Goal: Communication & Community: Answer question/provide support

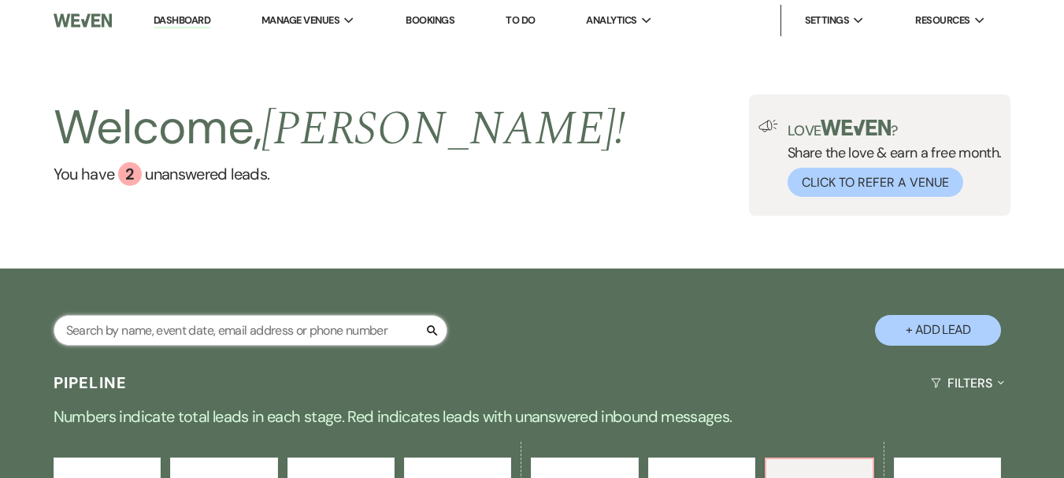
click at [191, 331] on input "text" at bounding box center [251, 330] width 394 height 31
type input "datoli"
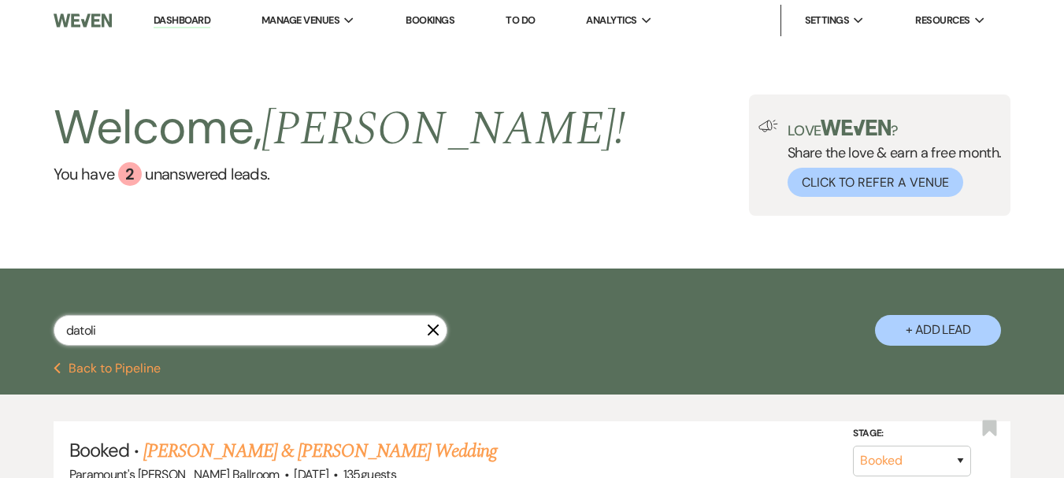
scroll to position [151, 0]
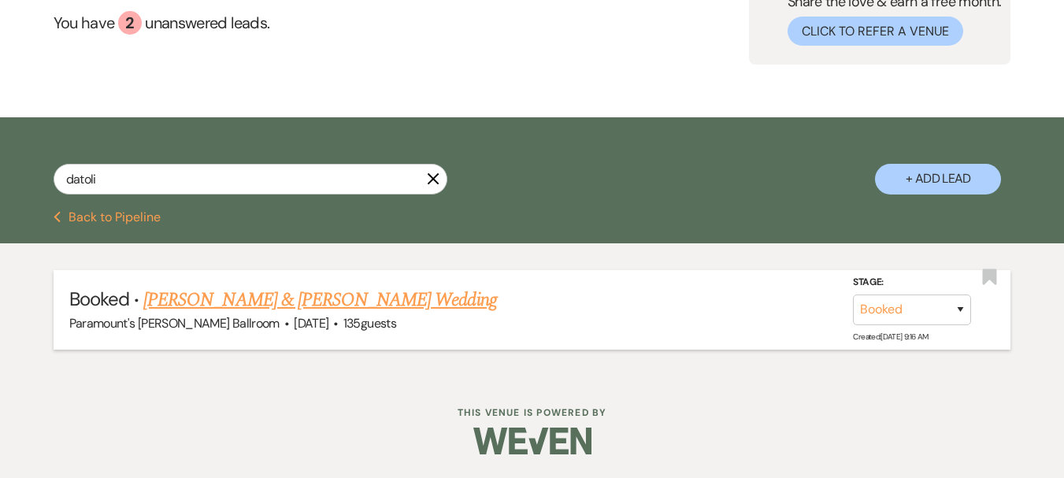
click at [230, 302] on link "[PERSON_NAME] & [PERSON_NAME] Wedding" at bounding box center [319, 300] width 353 height 28
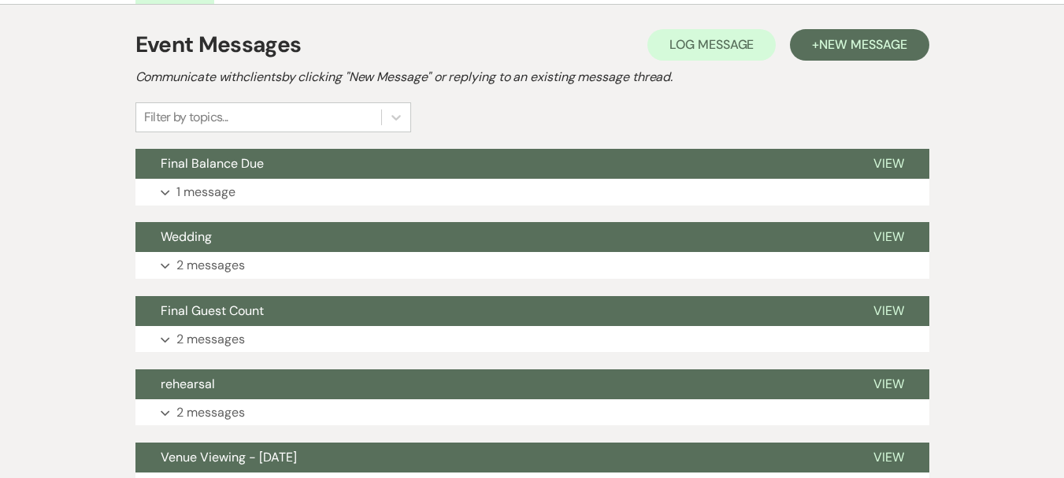
scroll to position [348, 0]
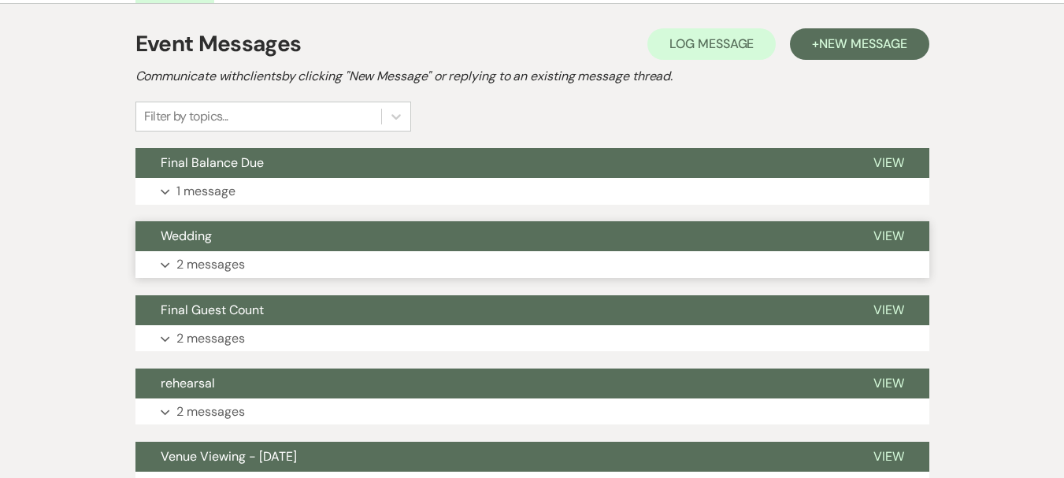
click at [190, 229] on span "Wedding" at bounding box center [186, 236] width 51 height 17
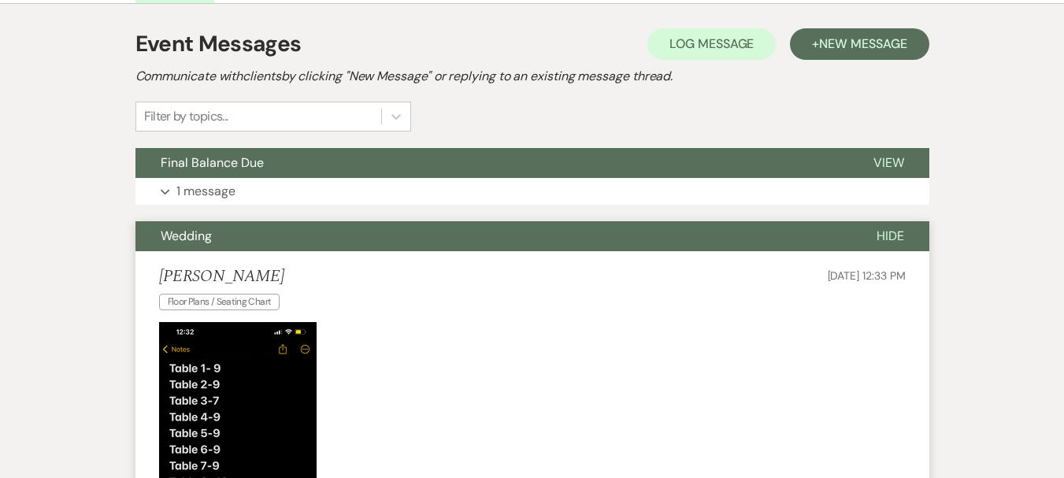
click at [190, 229] on span "Wedding" at bounding box center [186, 236] width 51 height 17
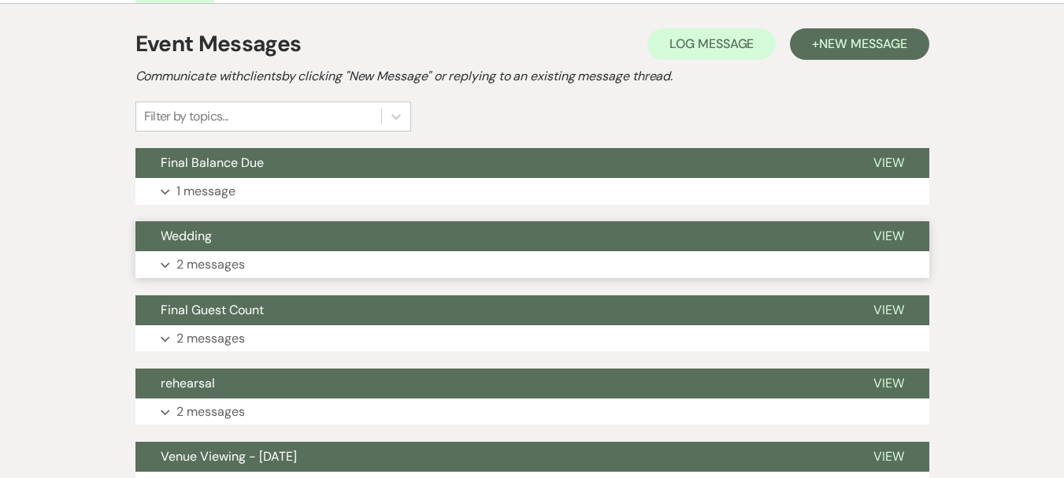
scroll to position [491, 0]
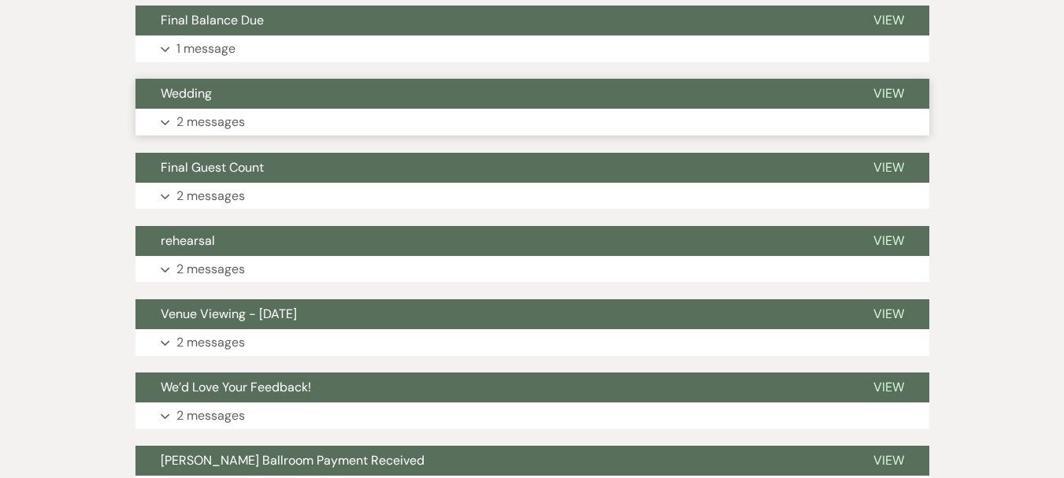
click at [195, 92] on span "Wedding" at bounding box center [186, 93] width 51 height 17
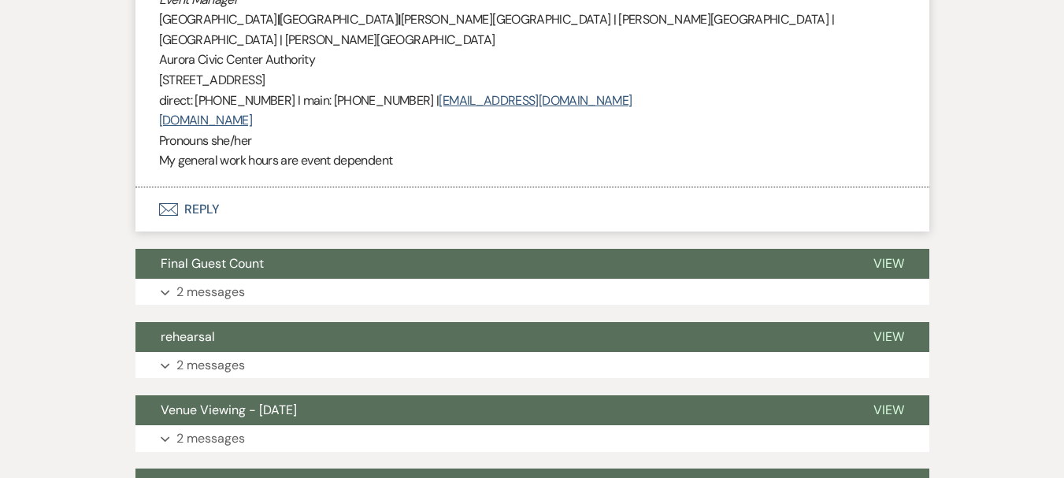
scroll to position [1364, 0]
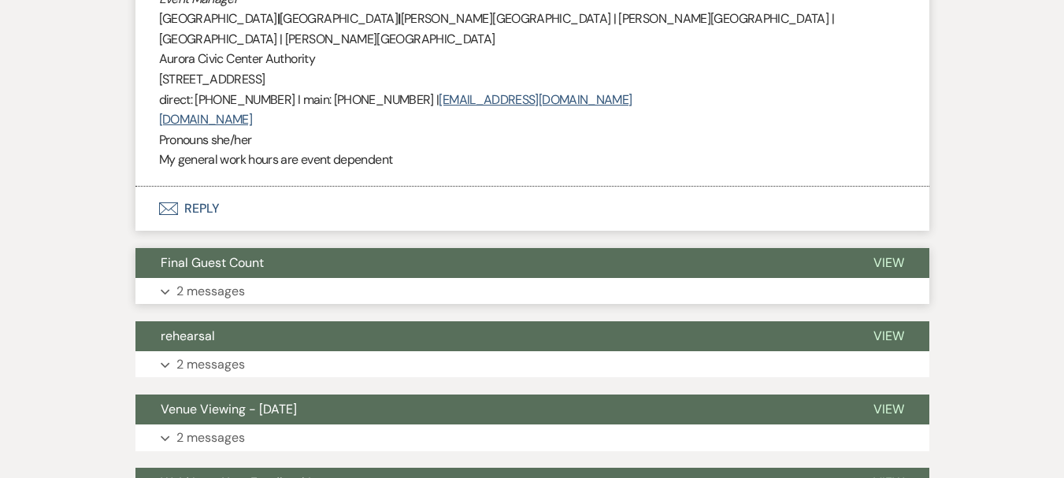
click at [228, 254] on span "Final Guest Count" at bounding box center [212, 262] width 103 height 17
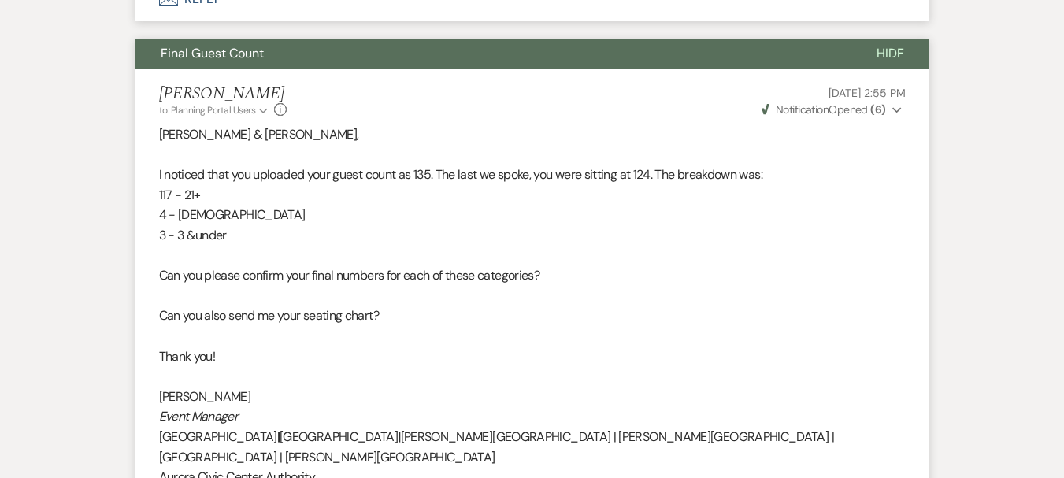
scroll to position [1569, 0]
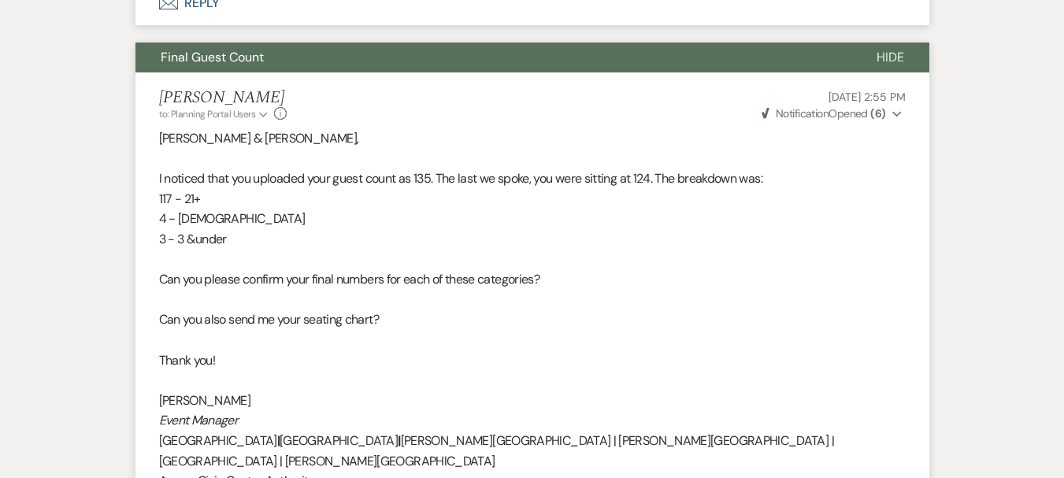
click at [216, 49] on span "Final Guest Count" at bounding box center [212, 57] width 103 height 17
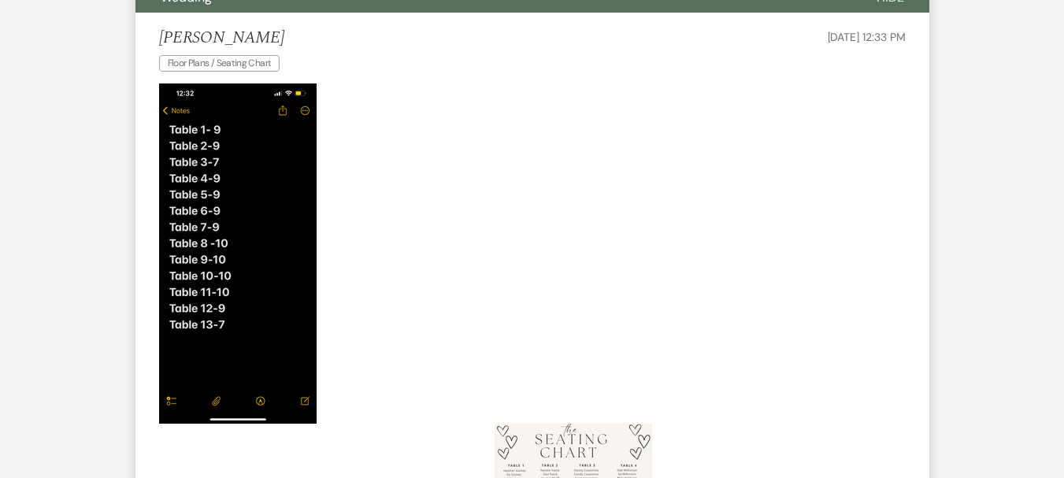
scroll to position [510, 0]
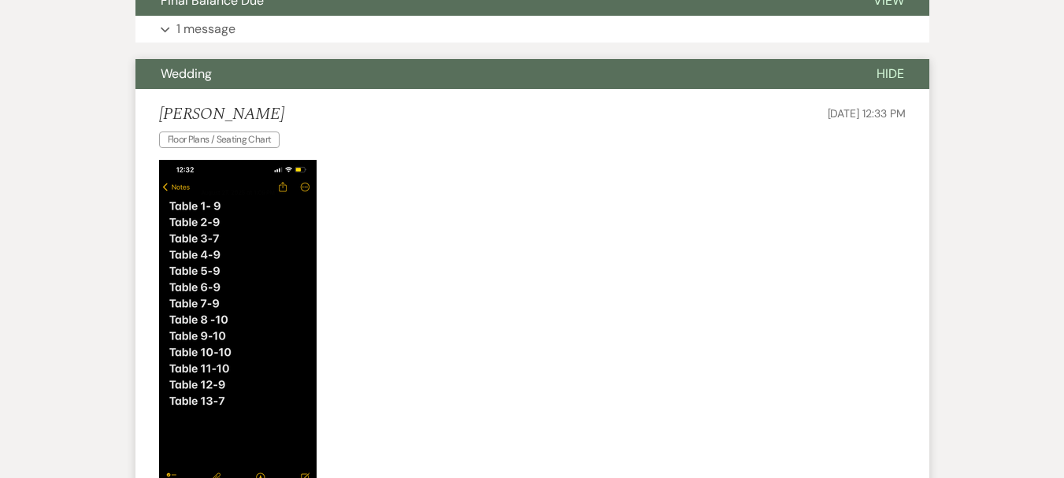
click at [186, 76] on span "Wedding" at bounding box center [186, 73] width 51 height 17
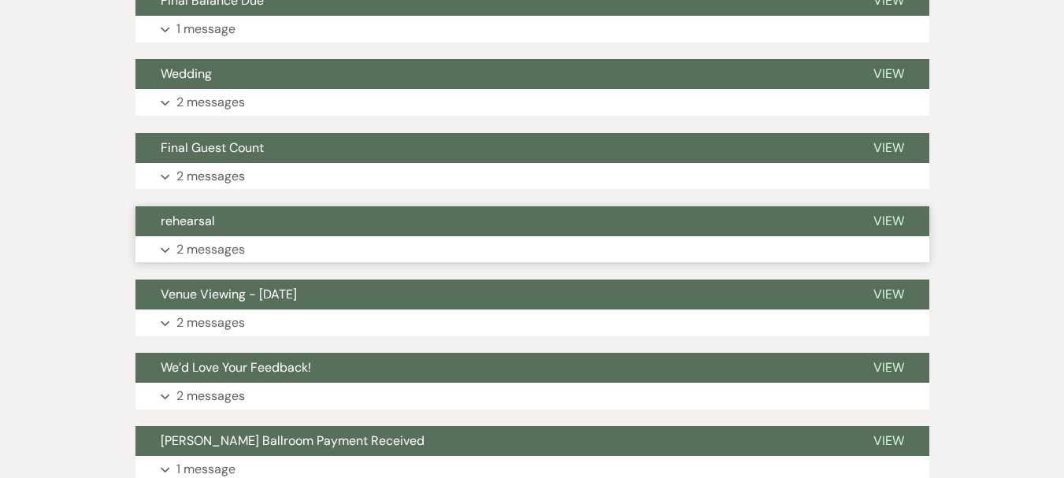
click at [187, 210] on button "rehearsal" at bounding box center [491, 221] width 713 height 30
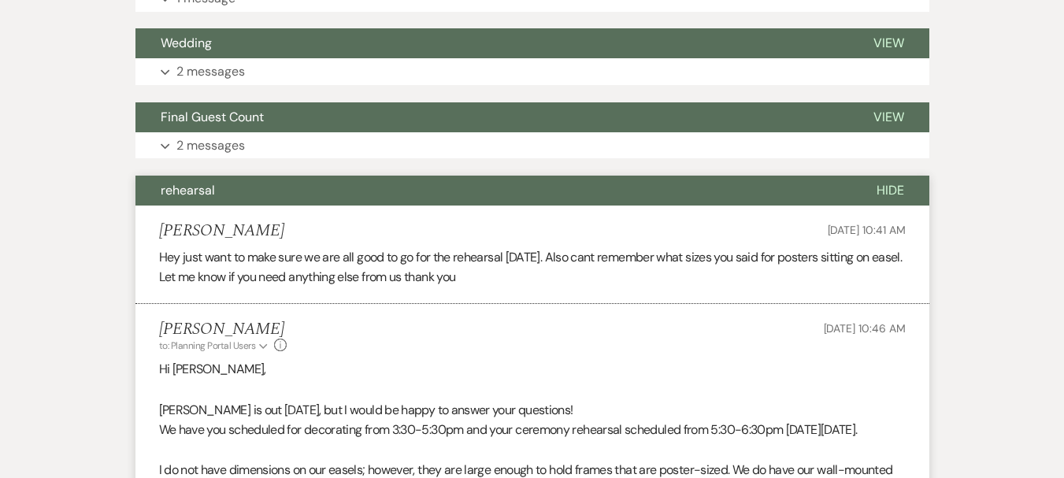
scroll to position [542, 0]
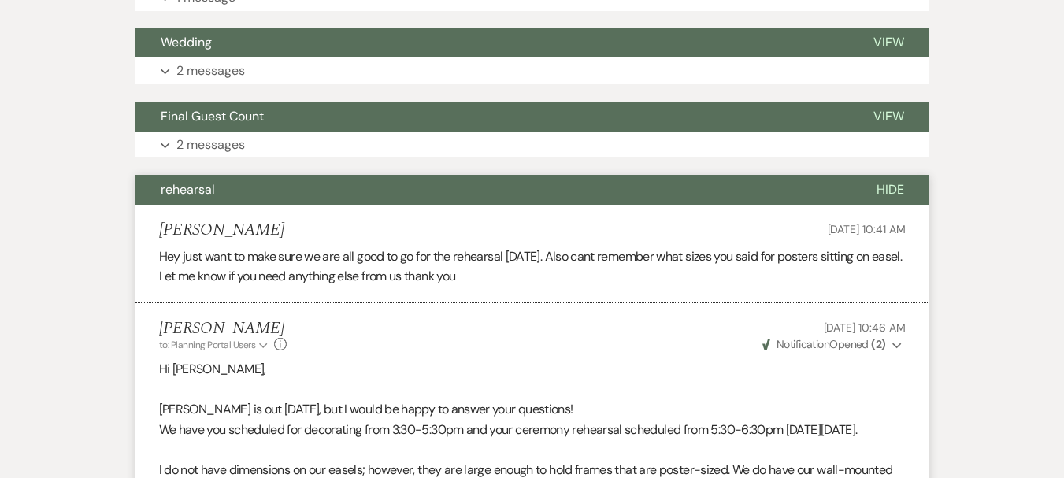
click at [196, 190] on span "rehearsal" at bounding box center [188, 189] width 54 height 17
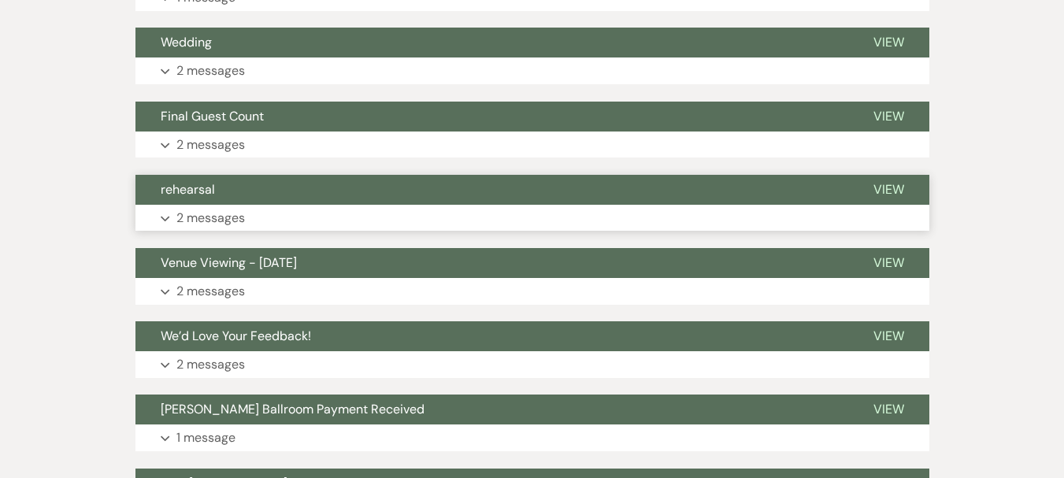
click at [196, 190] on span "rehearsal" at bounding box center [188, 189] width 54 height 17
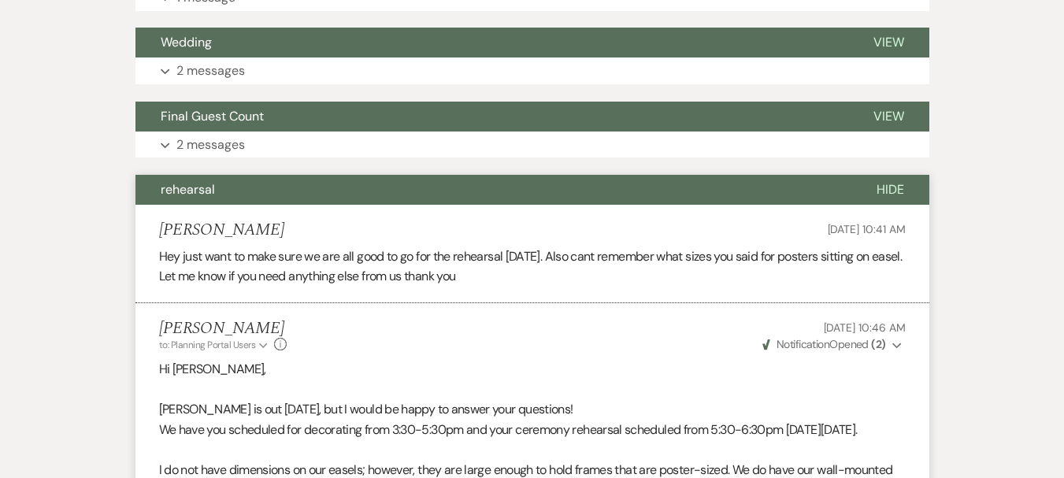
click at [217, 190] on button "rehearsal" at bounding box center [493, 190] width 716 height 30
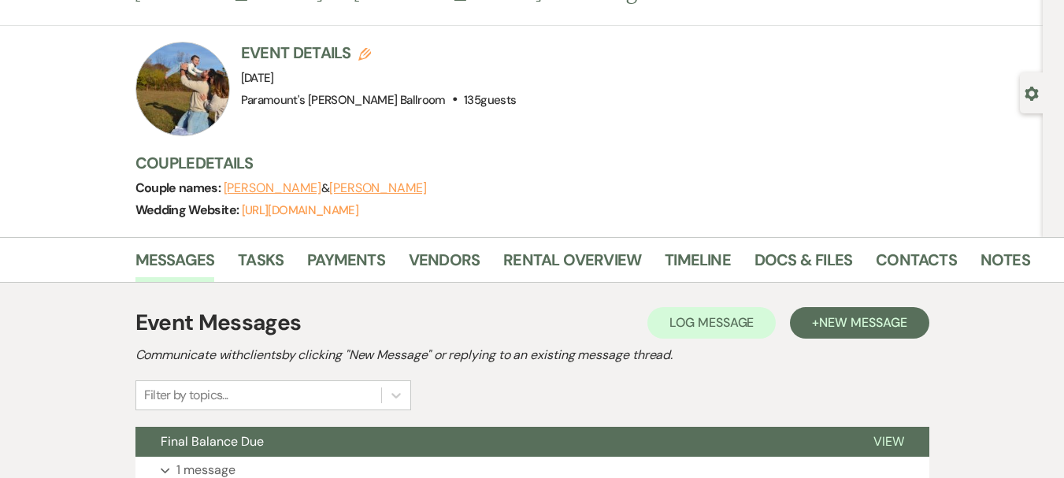
scroll to position [0, 0]
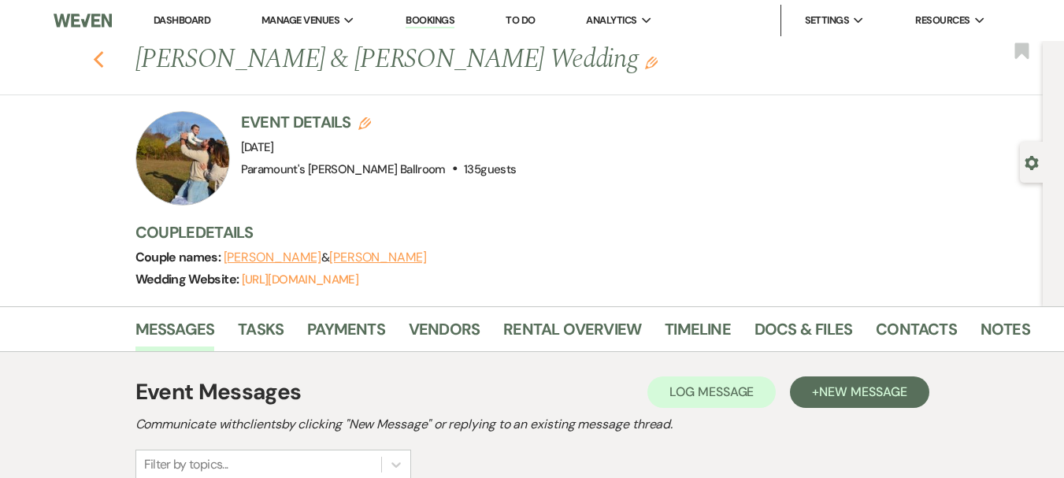
click at [102, 61] on use "button" at bounding box center [98, 59] width 10 height 17
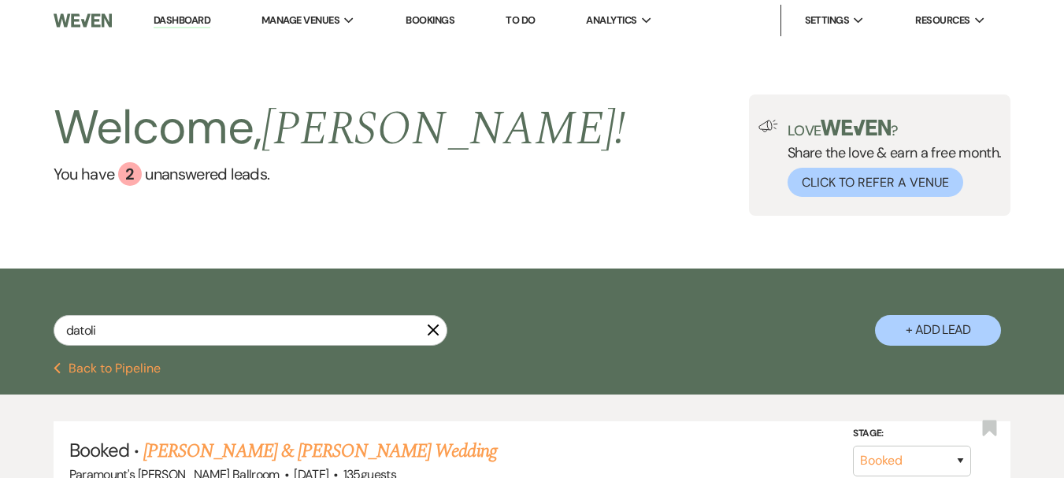
click at [85, 365] on button "Previous Back to Pipeline" at bounding box center [108, 368] width 108 height 13
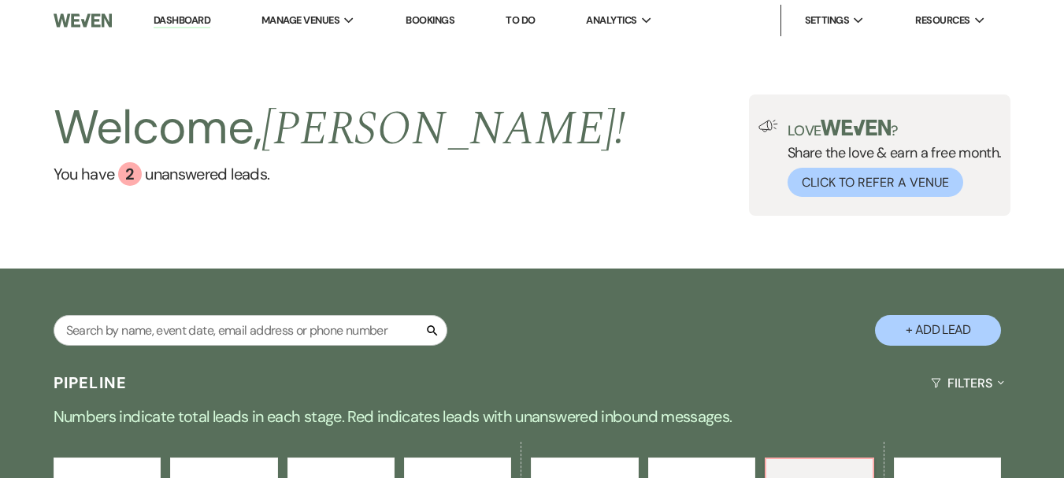
scroll to position [418, 0]
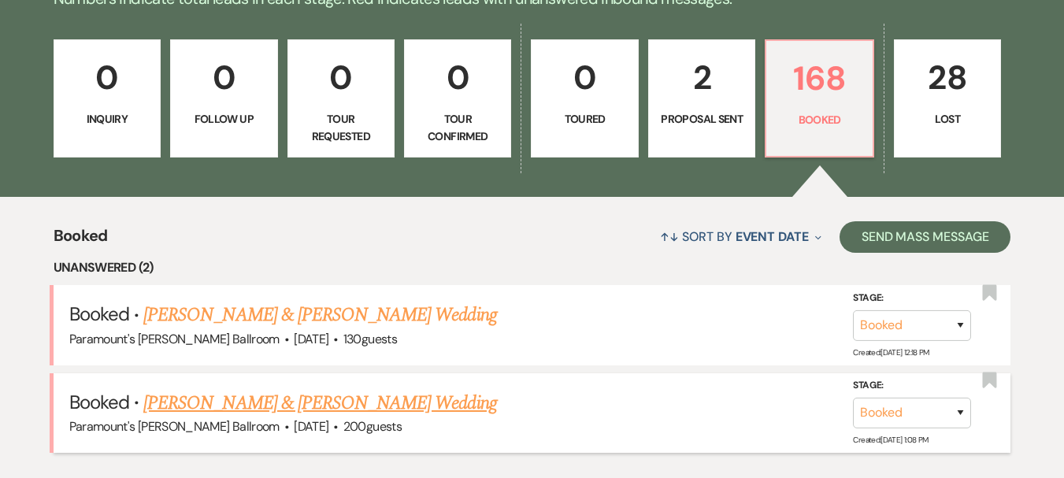
click at [350, 406] on link "[PERSON_NAME] & [PERSON_NAME] Wedding" at bounding box center [319, 403] width 353 height 28
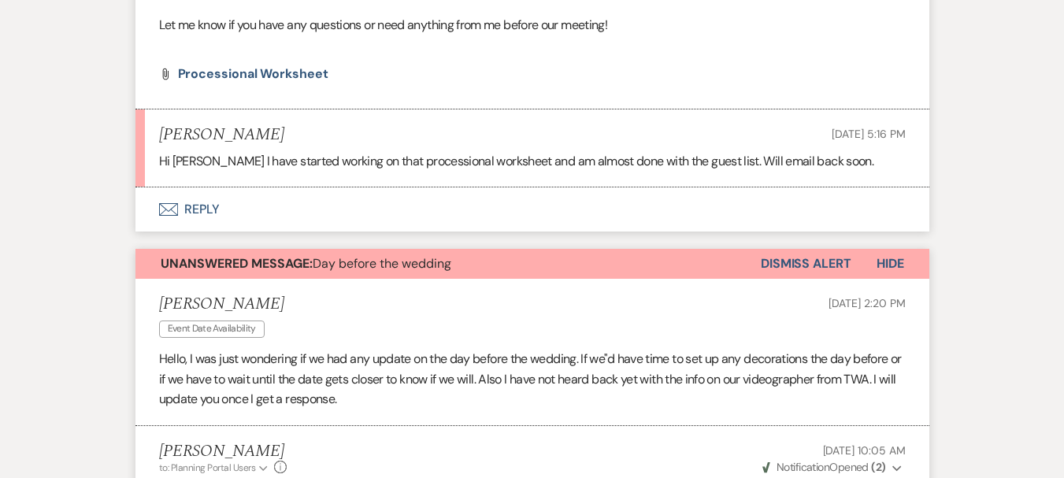
scroll to position [890, 0]
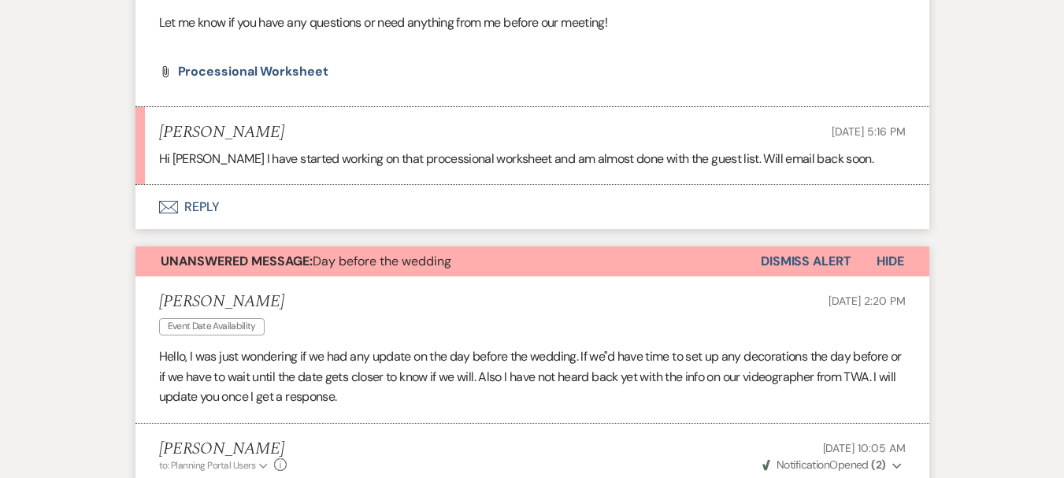
click at [210, 220] on button "Envelope Reply" at bounding box center [532, 207] width 794 height 44
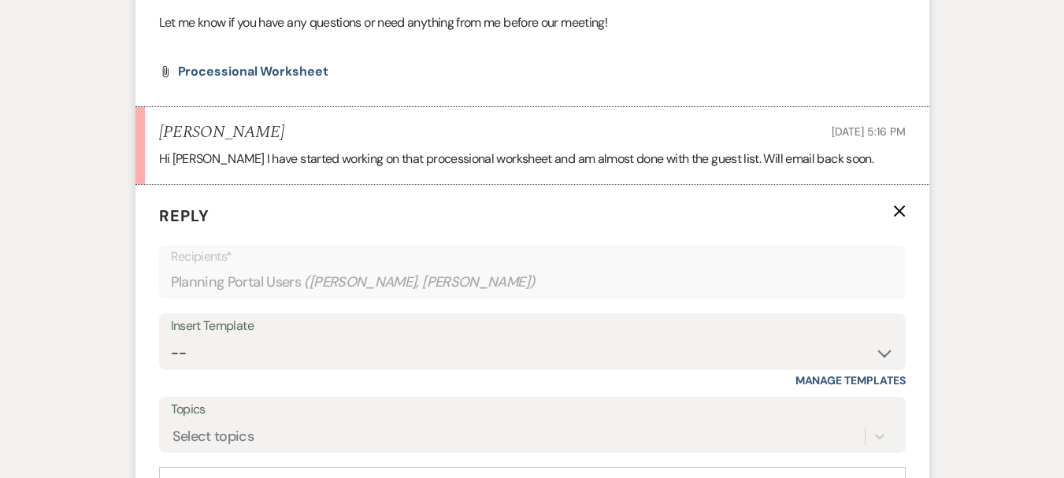
scroll to position [1020, 0]
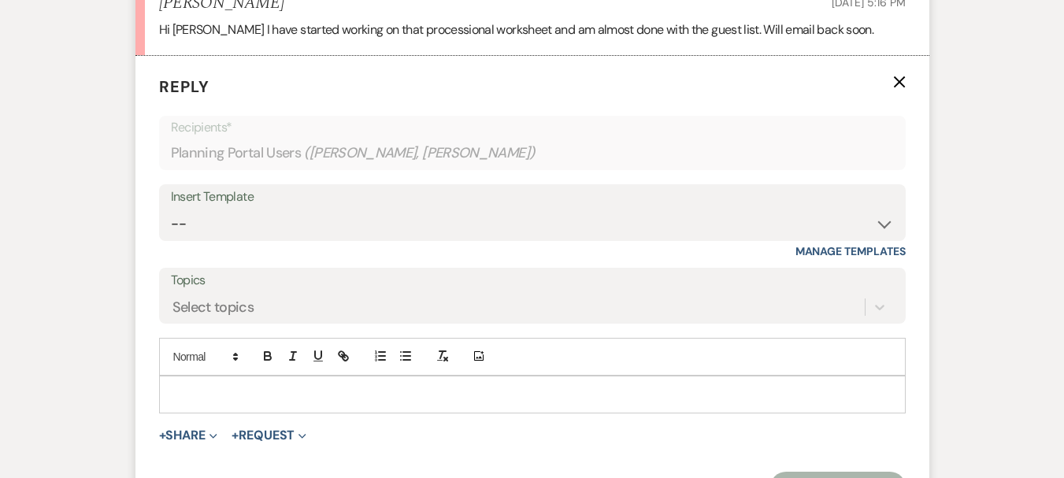
click at [209, 209] on div "Insert Template" at bounding box center [532, 197] width 723 height 23
click at [239, 236] on select "-- Weven Planning Portal Introduction (Booked Events) 6 Month Consultation 9 Mo…" at bounding box center [532, 224] width 723 height 31
select select "4089"
click at [171, 228] on select "-- Weven Planning Portal Introduction (Booked Events) 6 Month Consultation 9 Mo…" at bounding box center [532, 224] width 723 height 31
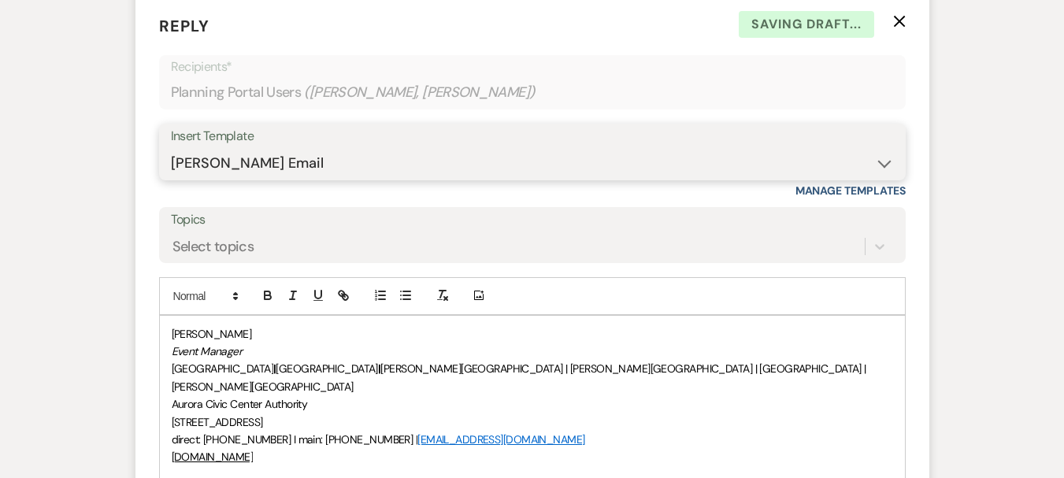
scroll to position [1177, 0]
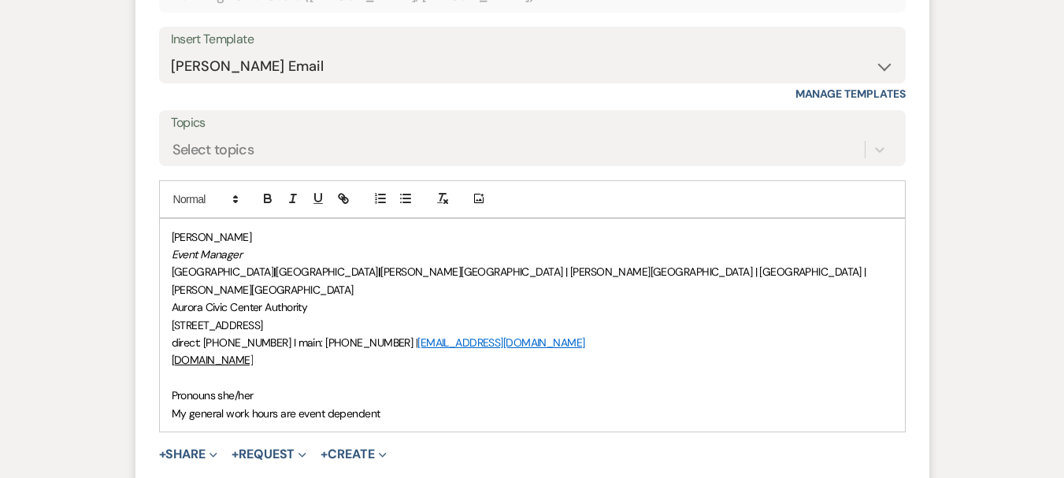
click at [166, 396] on div "[PERSON_NAME] Event Manager [GEOGRAPHIC_DATA] | [GEOGRAPHIC_DATA] | [PERSON_NAM…" at bounding box center [532, 325] width 745 height 213
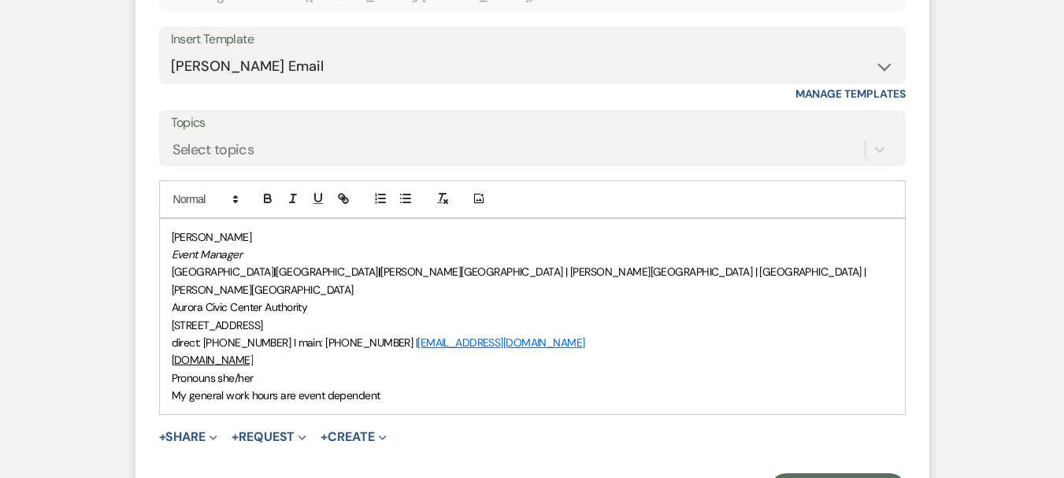
click at [168, 265] on div "[PERSON_NAME] Event Manager [GEOGRAPHIC_DATA] | [GEOGRAPHIC_DATA] | [PERSON_NAM…" at bounding box center [532, 316] width 745 height 195
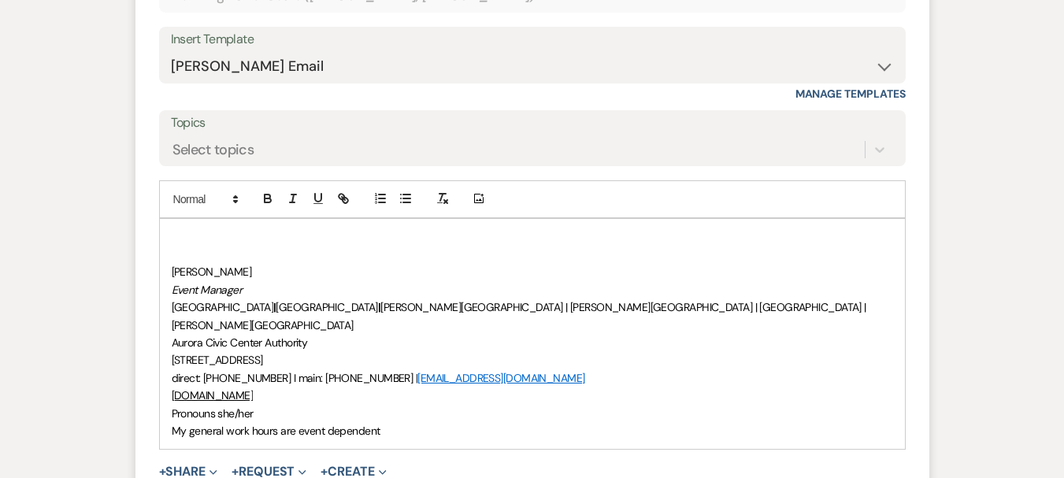
click at [193, 246] on p at bounding box center [532, 236] width 721 height 17
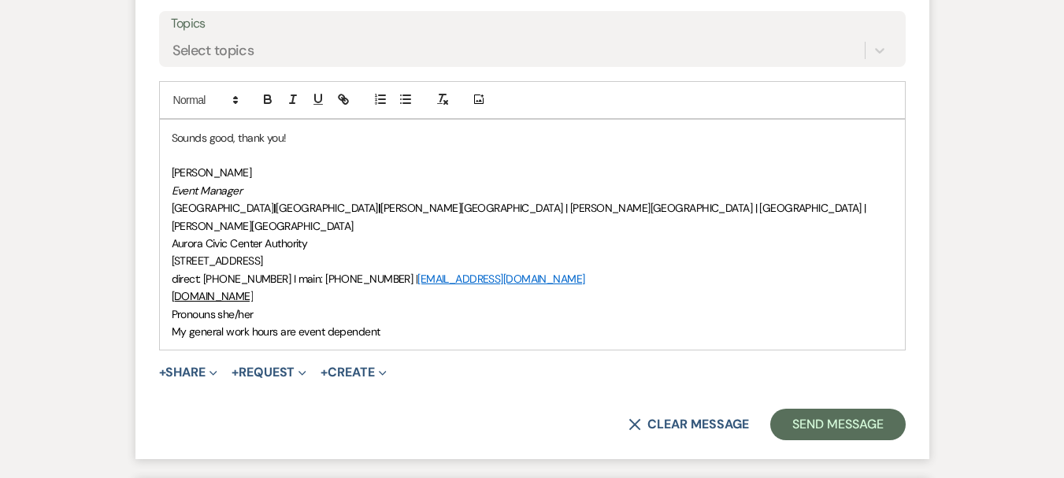
scroll to position [1335, 0]
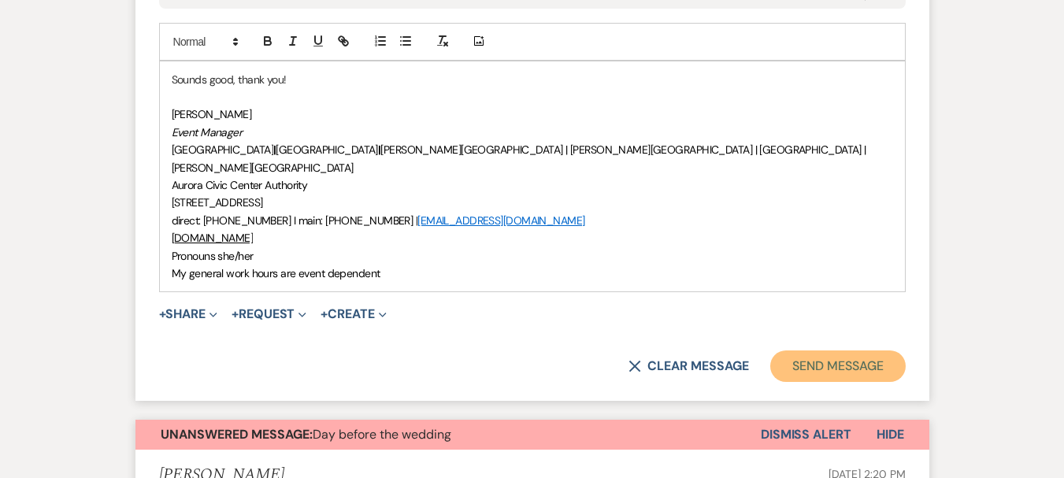
click at [851, 376] on button "Send Message" at bounding box center [837, 365] width 135 height 31
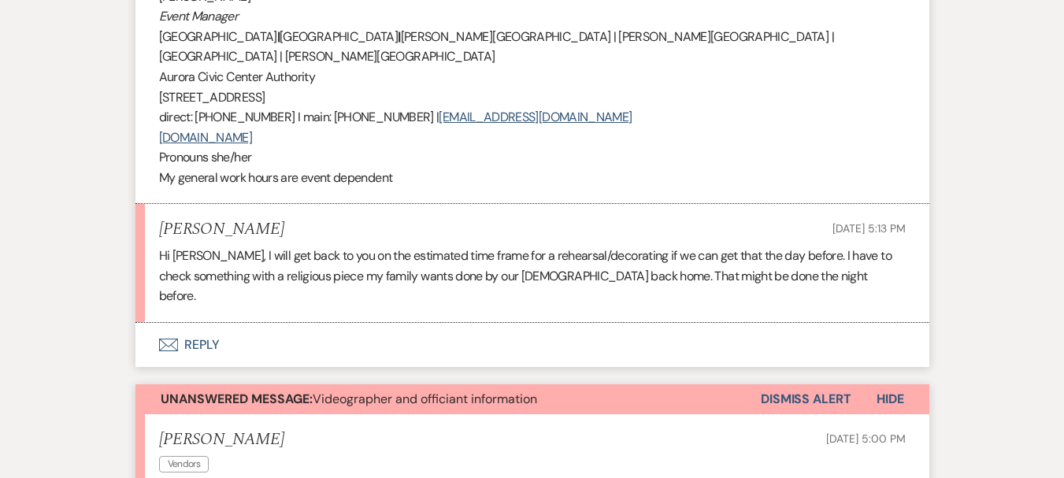
scroll to position [1786, 0]
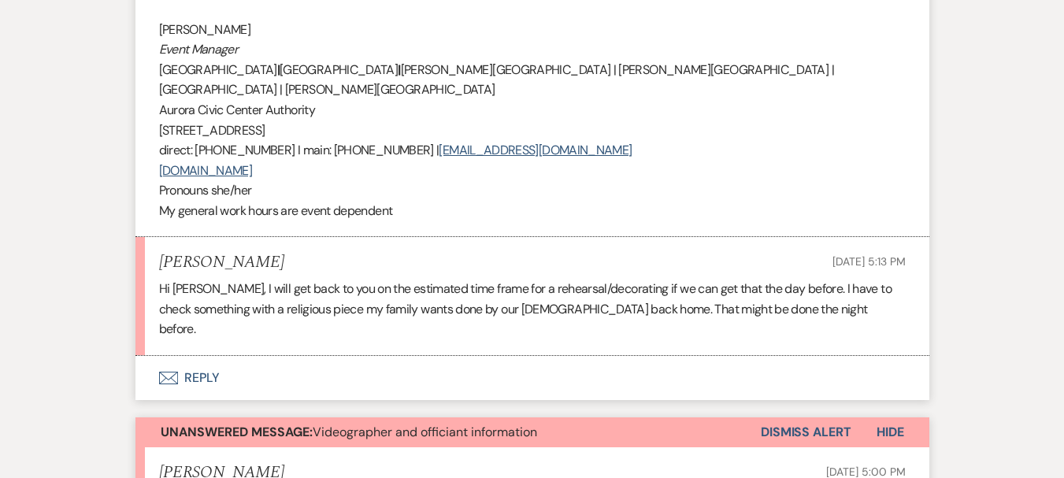
click at [168, 372] on icon "Envelope" at bounding box center [168, 378] width 19 height 13
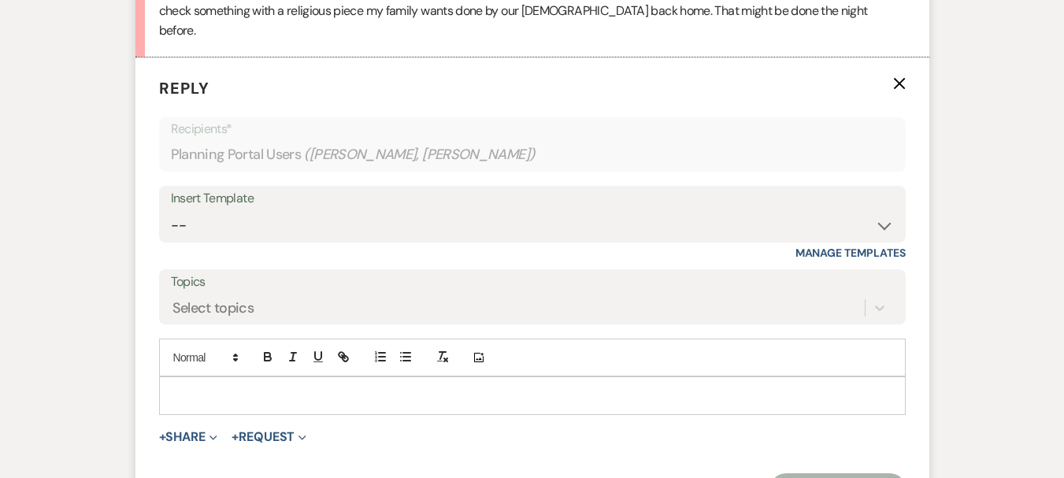
scroll to position [2096, 0]
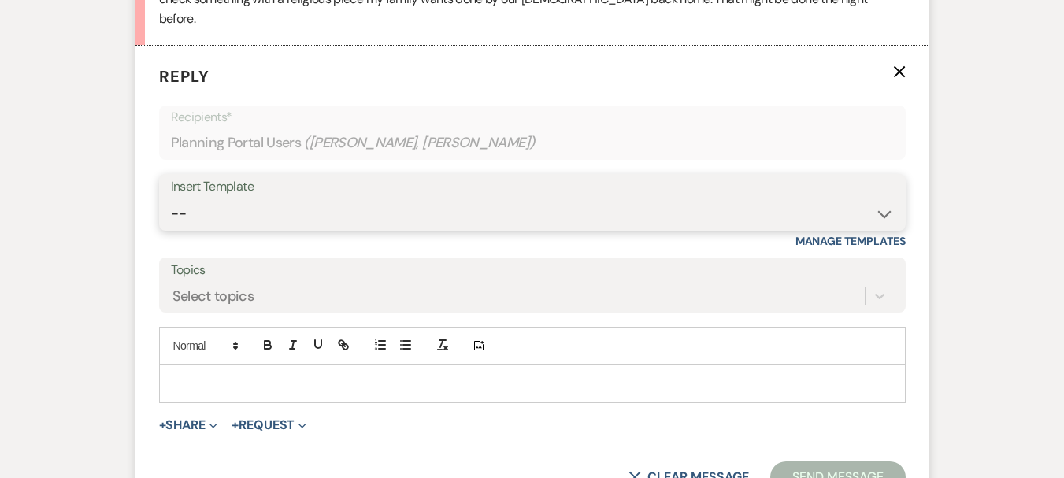
click at [320, 198] on select "-- Weven Planning Portal Introduction (Booked Events) 6 Month Consultation 9 Mo…" at bounding box center [532, 213] width 723 height 31
select select "4089"
click at [171, 198] on select "-- Weven Planning Portal Introduction (Booked Events) 6 Month Consultation 9 Mo…" at bounding box center [532, 213] width 723 height 31
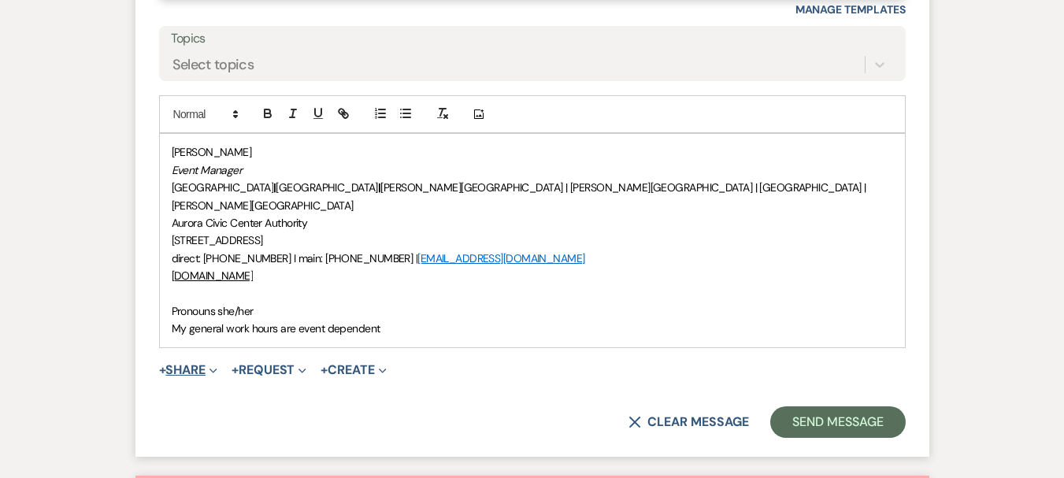
scroll to position [2332, 0]
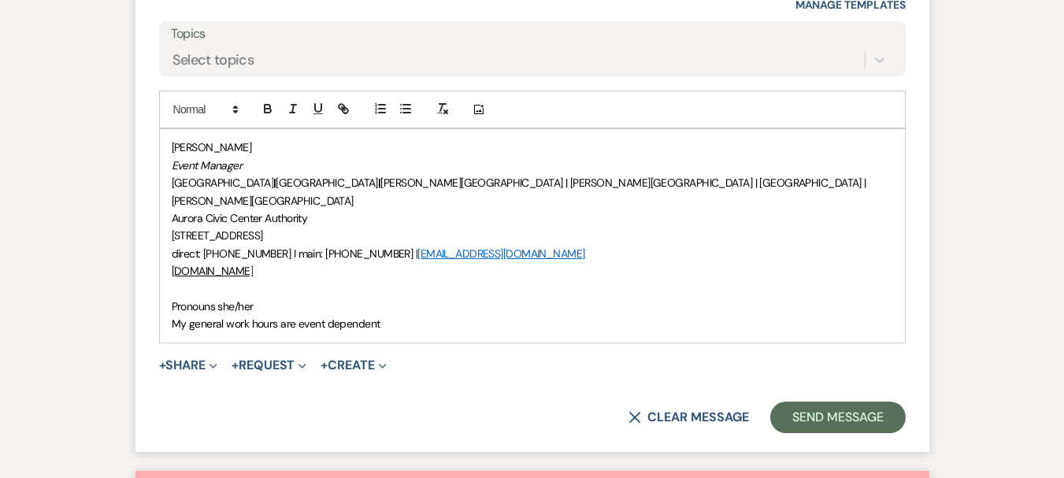
click at [170, 250] on div "[PERSON_NAME] Event Manager [GEOGRAPHIC_DATA] | [GEOGRAPHIC_DATA] | [PERSON_NAM…" at bounding box center [532, 235] width 745 height 213
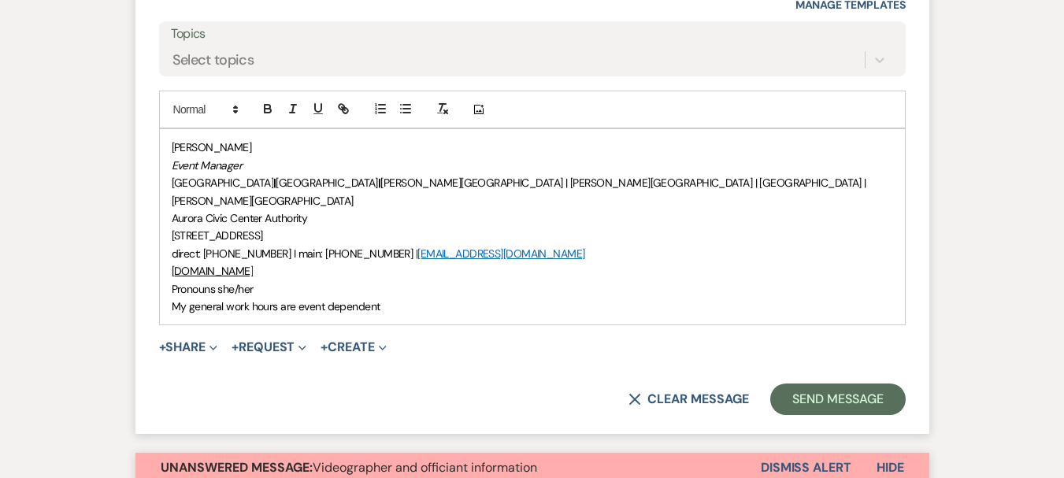
click at [173, 140] on span "[PERSON_NAME]" at bounding box center [212, 147] width 80 height 14
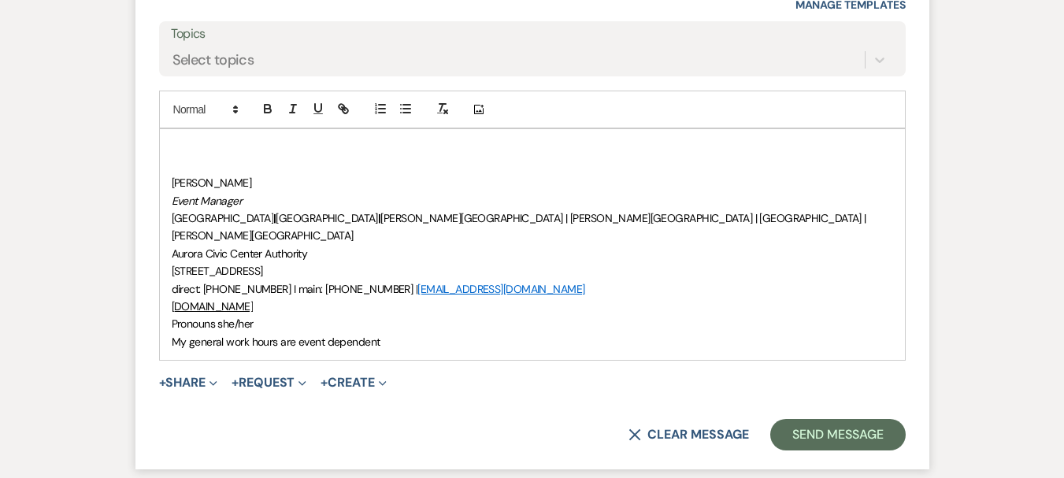
click at [205, 157] on p at bounding box center [532, 165] width 721 height 17
click at [172, 129] on div "[PERSON_NAME] Event Manager [GEOGRAPHIC_DATA] | [GEOGRAPHIC_DATA] | [PERSON_NAM…" at bounding box center [532, 244] width 745 height 231
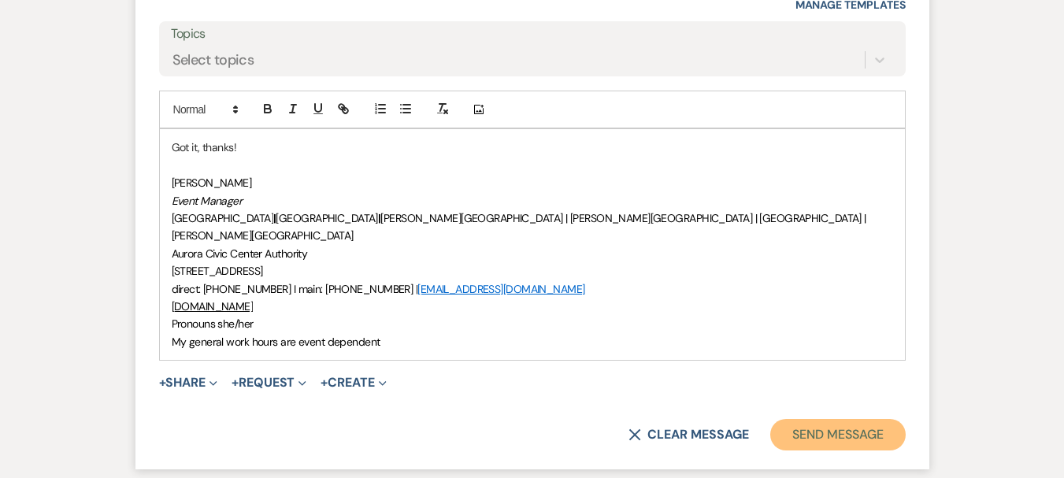
click at [874, 419] on button "Send Message" at bounding box center [837, 434] width 135 height 31
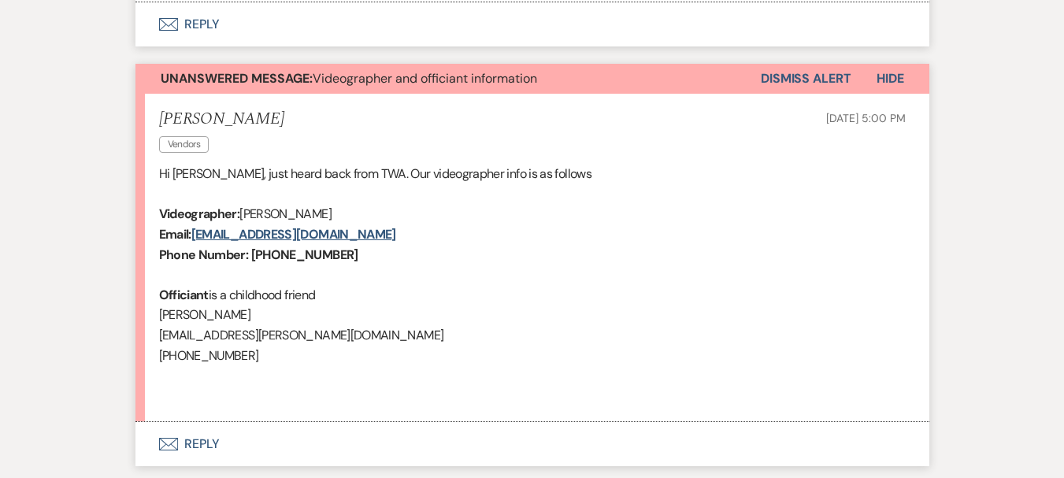
scroll to position [2423, 0]
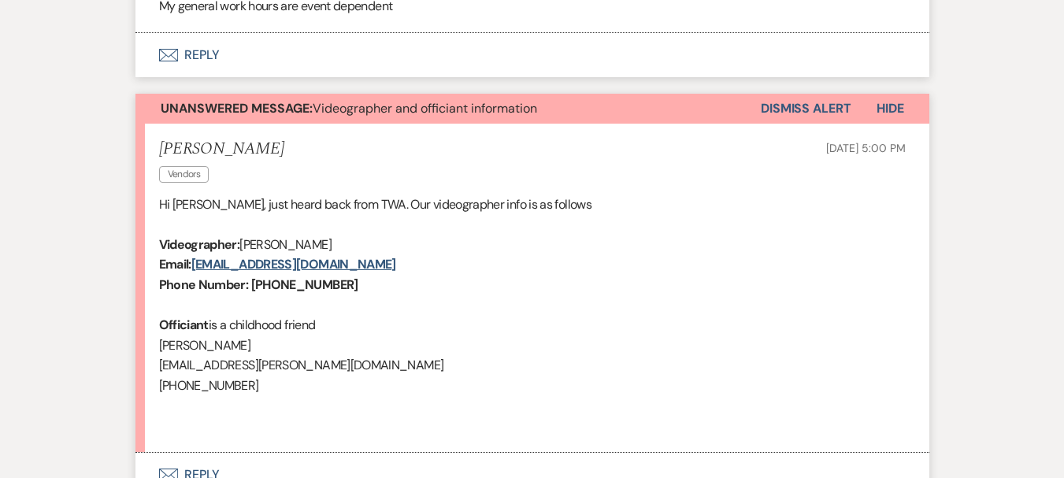
click at [185, 453] on button "Envelope Reply" at bounding box center [532, 475] width 794 height 44
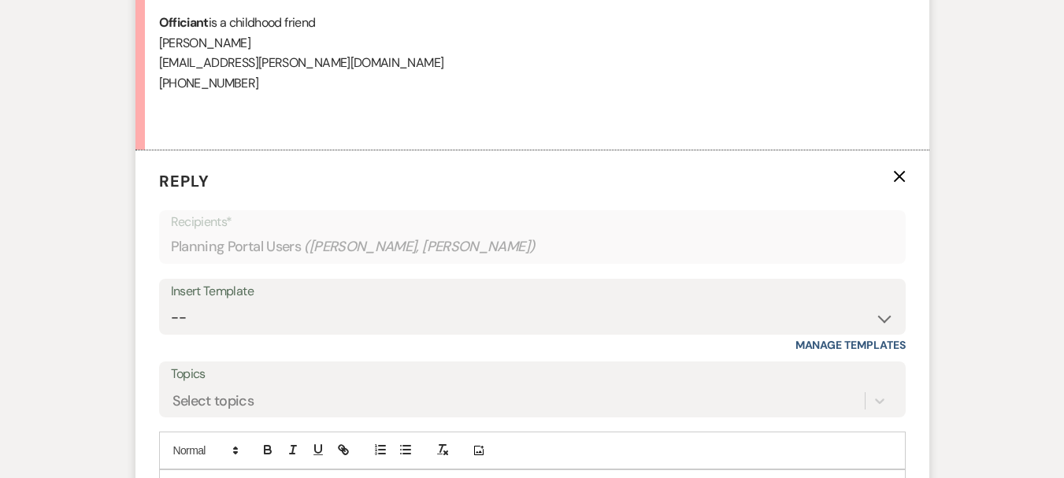
scroll to position [2731, 0]
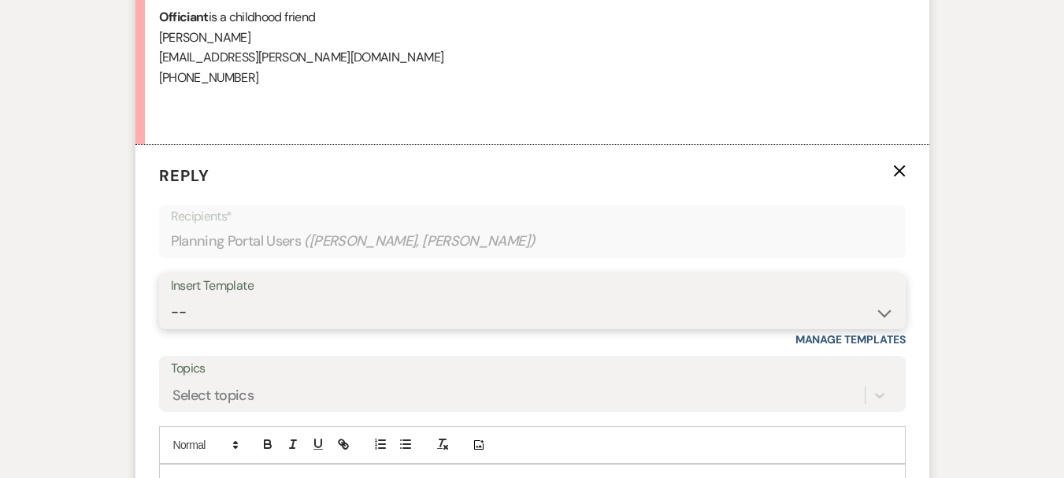
click at [287, 297] on select "-- Weven Planning Portal Introduction (Booked Events) 6 Month Consultation 9 Mo…" at bounding box center [532, 312] width 723 height 31
select select "4089"
click at [171, 297] on select "-- Weven Planning Portal Introduction (Booked Events) 6 Month Consultation 9 Mo…" at bounding box center [532, 312] width 723 height 31
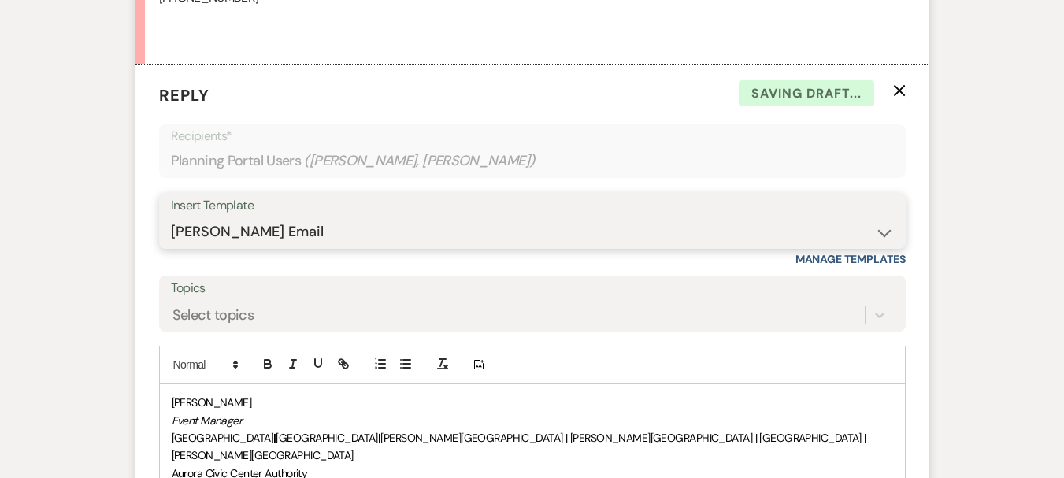
scroll to position [2967, 0]
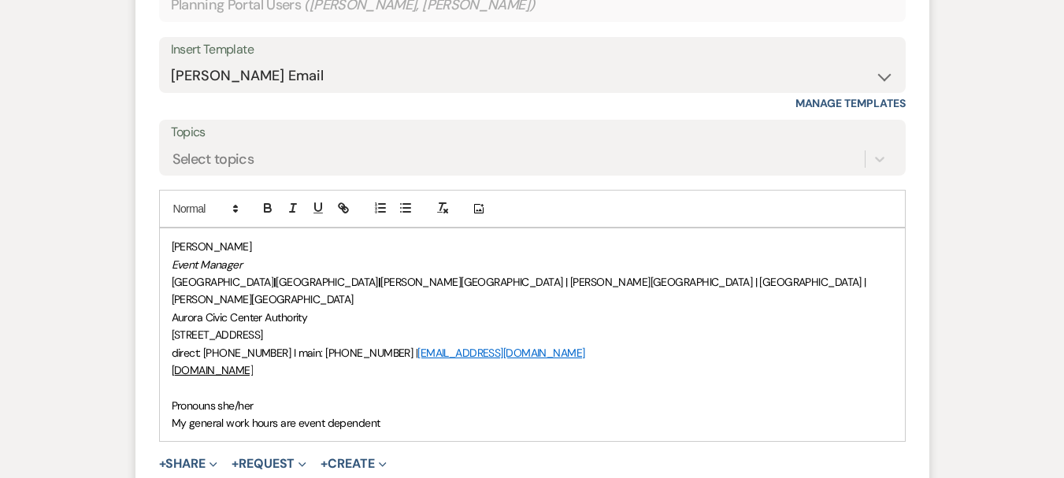
click at [168, 326] on div "[PERSON_NAME] Event Manager [GEOGRAPHIC_DATA] | [GEOGRAPHIC_DATA] | [PERSON_NAM…" at bounding box center [532, 334] width 745 height 213
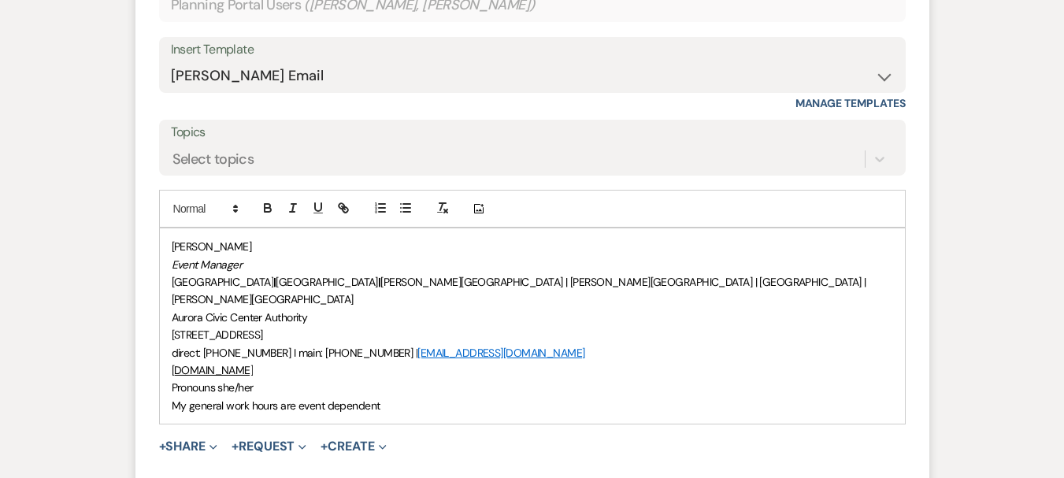
click at [166, 228] on div "[PERSON_NAME] Event Manager [GEOGRAPHIC_DATA] | [GEOGRAPHIC_DATA] | [PERSON_NAM…" at bounding box center [532, 325] width 745 height 195
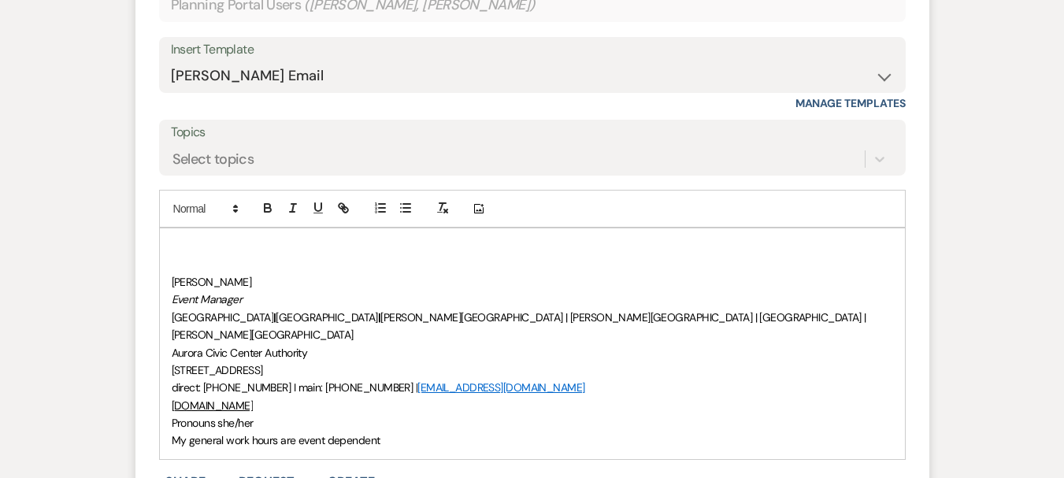
click at [182, 228] on div "﻿ [PERSON_NAME] Event Manager [GEOGRAPHIC_DATA] | [GEOGRAPHIC_DATA] | [PERSON_N…" at bounding box center [532, 343] width 745 height 231
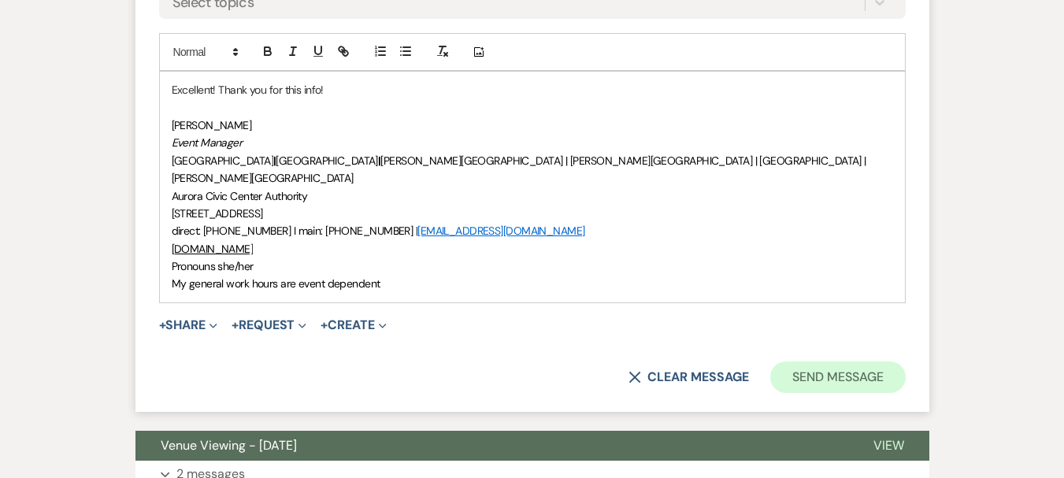
scroll to position [3124, 0]
